Goal: Task Accomplishment & Management: Manage account settings

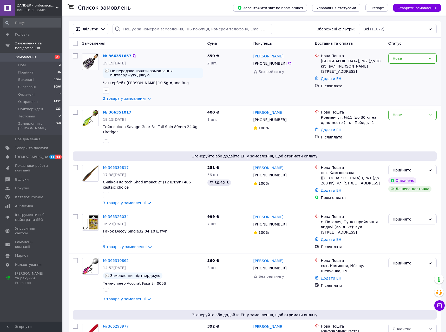
click at [125, 96] on link "2 товара у замовленні" at bounding box center [124, 98] width 43 height 4
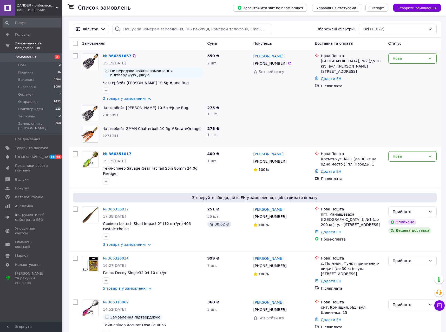
click at [125, 96] on link "2 товара у замовленні" at bounding box center [124, 98] width 43 height 4
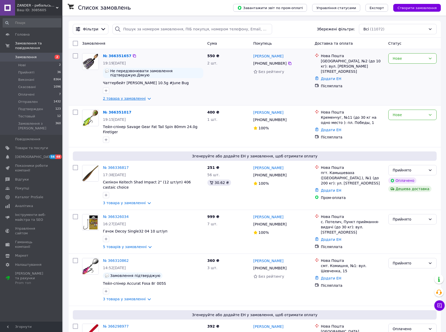
click at [125, 96] on link "2 товара у замовленні" at bounding box center [124, 98] width 43 height 4
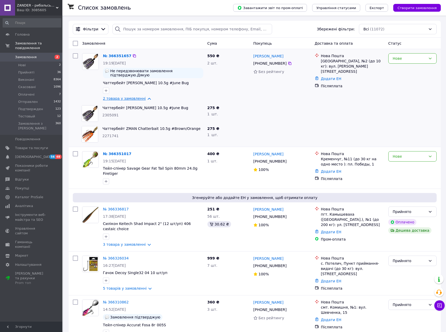
click at [125, 96] on link "2 товара у замовленні" at bounding box center [124, 98] width 43 height 4
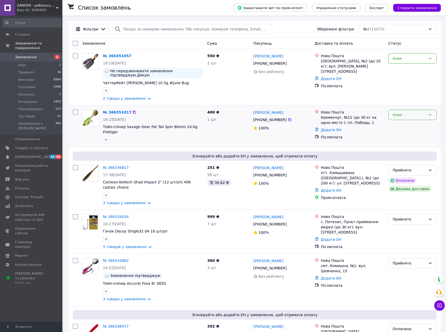
click at [404, 112] on div "Нове" at bounding box center [409, 115] width 33 height 6
click at [403, 119] on li "Прийнято" at bounding box center [413, 122] width 48 height 9
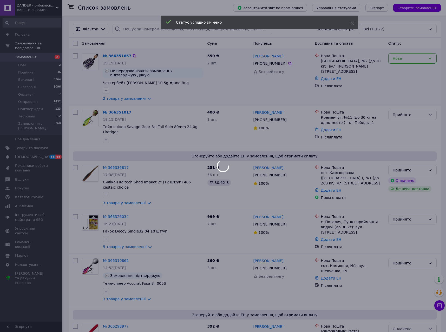
click at [412, 61] on div at bounding box center [223, 166] width 446 height 332
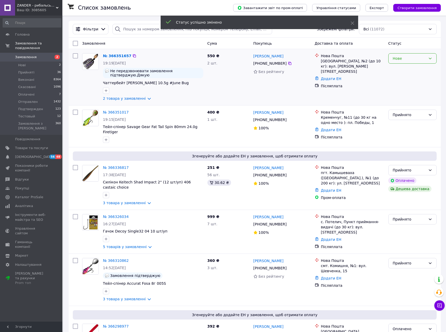
click at [412, 61] on div "Нове" at bounding box center [409, 59] width 33 height 6
click at [409, 69] on li "Прийнято" at bounding box center [413, 69] width 48 height 9
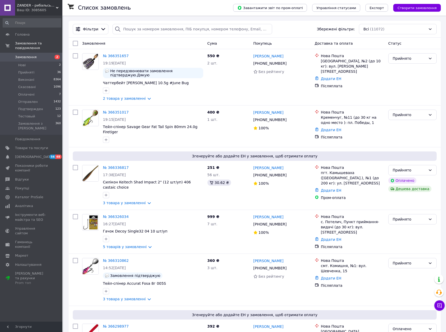
click at [171, 11] on div "Список замовлень" at bounding box center [150, 8] width 145 height 16
click at [40, 69] on li "Прийняті 36" at bounding box center [32, 72] width 64 height 7
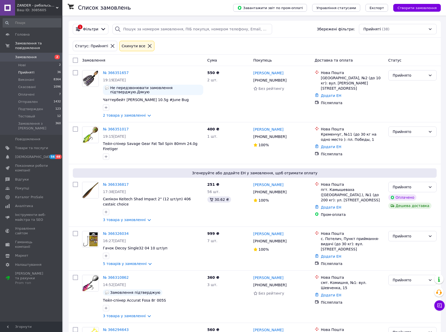
click at [35, 55] on span "Замовлення" at bounding box center [31, 57] width 33 height 5
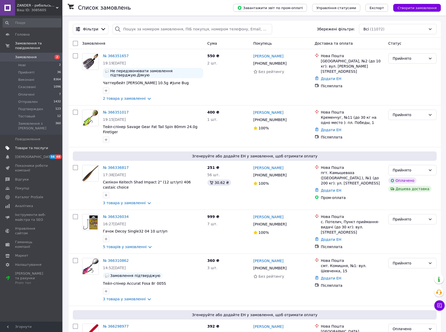
click at [38, 146] on span "Товари та послуги" at bounding box center [31, 148] width 33 height 5
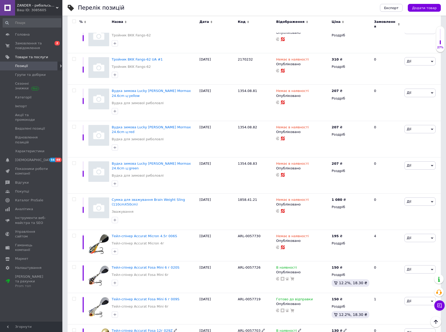
scroll to position [2980, 0]
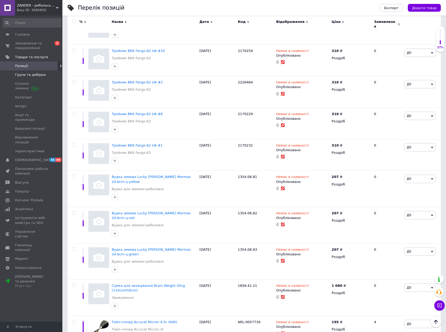
click at [27, 76] on span "Групи та добірки" at bounding box center [30, 75] width 31 height 5
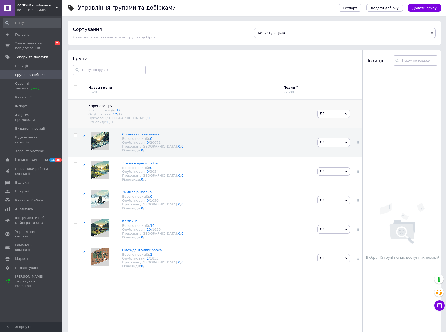
click at [99, 119] on div "Приховані/Видалені: 0 / 0" at bounding box center [200, 118] width 224 height 4
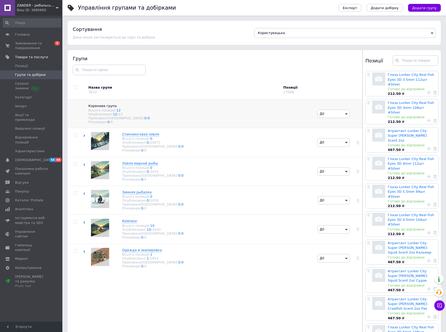
scroll to position [29, 0]
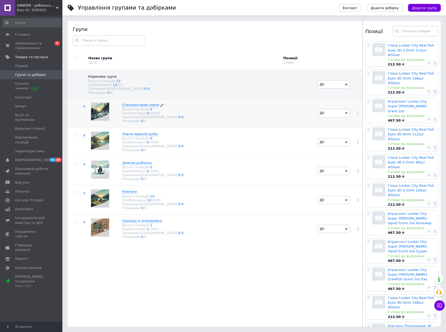
click at [132, 119] on div "Приховані/Видалені: 0 / 0" at bounding box center [152, 117] width 61 height 4
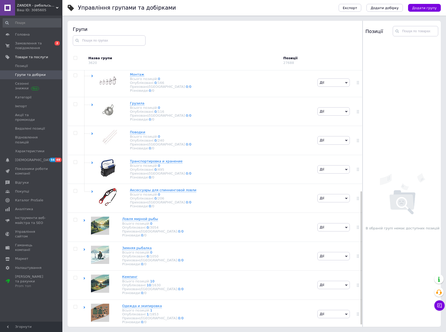
scroll to position [235, 0]
click at [132, 226] on div "Опубліковані: 0 / 3054" at bounding box center [152, 228] width 61 height 4
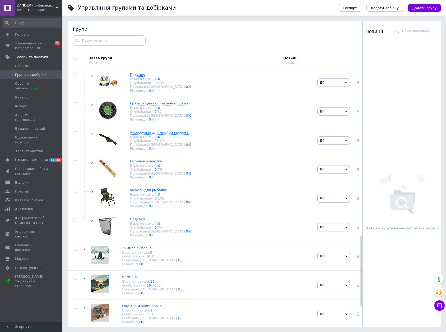
scroll to position [666, 0]
drag, startPoint x: 128, startPoint y: 249, endPoint x: 132, endPoint y: 242, distance: 7.7
click at [128, 255] on div "Опубліковані: 0 / 1050" at bounding box center [152, 257] width 61 height 4
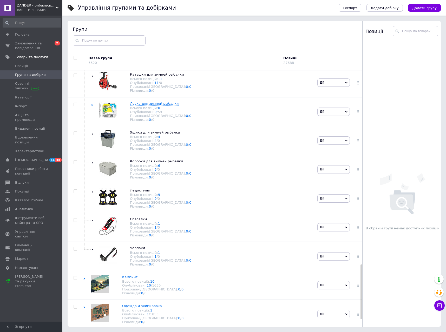
scroll to position [943, 0]
click at [129, 284] on div "Опубліковані: 10 / 1630" at bounding box center [152, 286] width 61 height 4
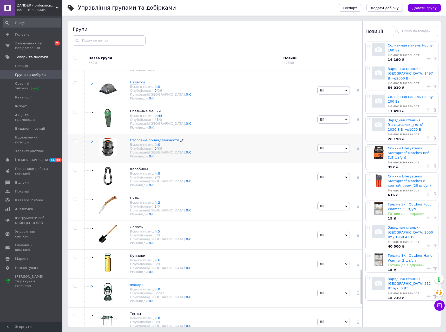
scroll to position [1440, 0]
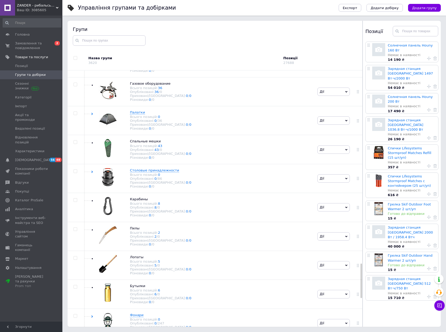
click at [139, 28] on span "Инструменты для заточки" at bounding box center [153, 26] width 47 height 4
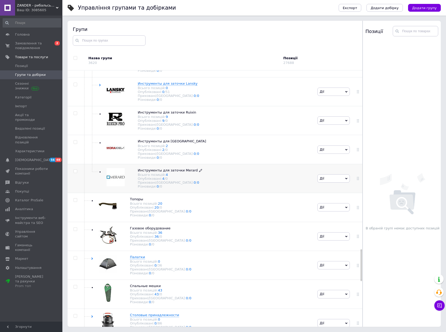
click at [149, 181] on div "Опубліковані: 4 / 0" at bounding box center [170, 179] width 64 height 4
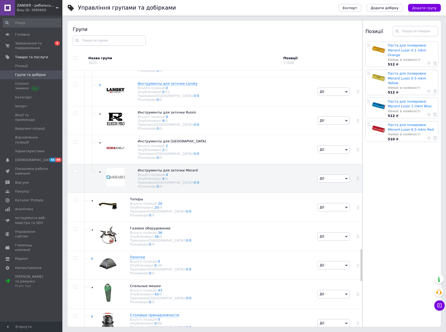
click at [137, 44] on div "Різновиди: 0 / 0" at bounding box center [160, 42] width 61 height 4
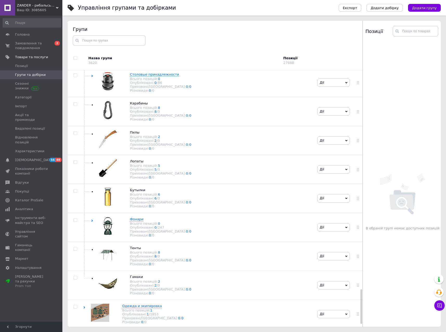
scroll to position [1651, 0]
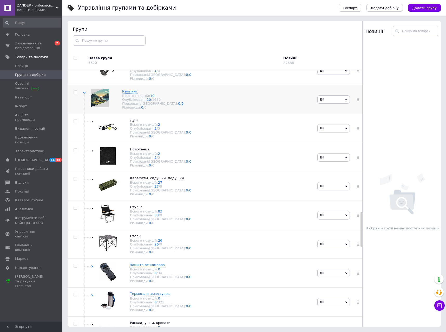
click at [105, 107] on img at bounding box center [100, 98] width 18 height 18
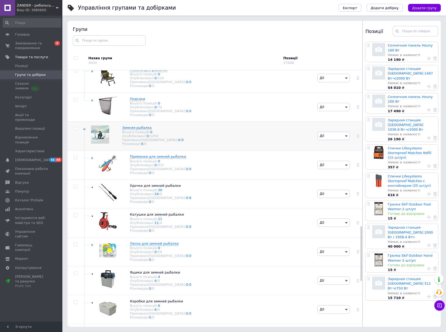
click at [100, 144] on img at bounding box center [100, 135] width 18 height 18
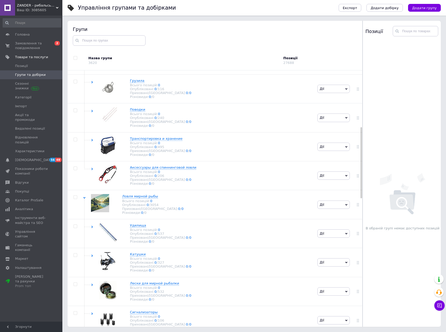
scroll to position [203, 0]
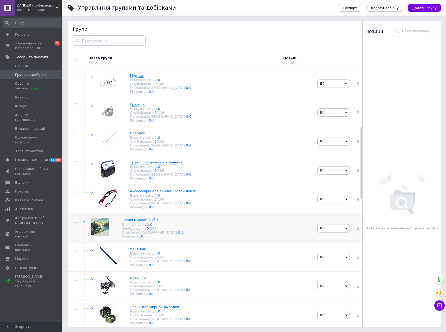
click at [104, 236] on img at bounding box center [100, 227] width 18 height 18
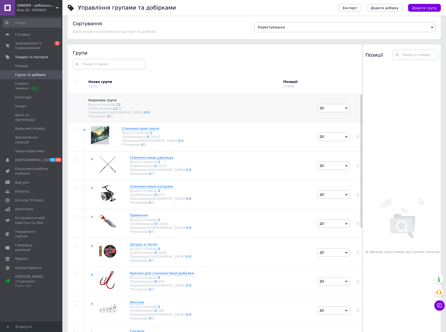
scroll to position [4, 0]
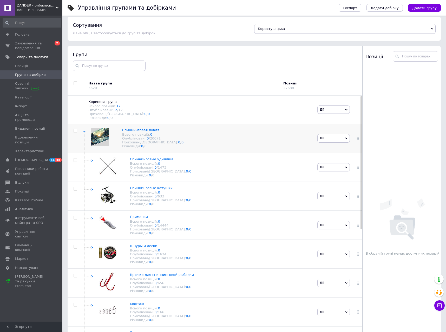
click at [98, 142] on img at bounding box center [100, 137] width 18 height 18
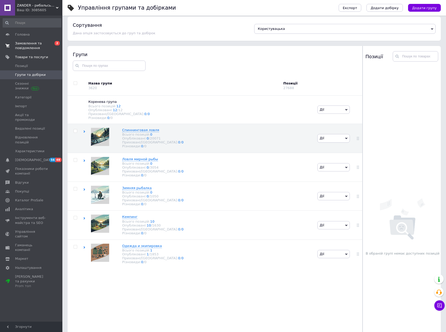
click at [31, 44] on span "Замовлення та повідомлення" at bounding box center [31, 45] width 33 height 9
